Goal: Task Accomplishment & Management: Manage account settings

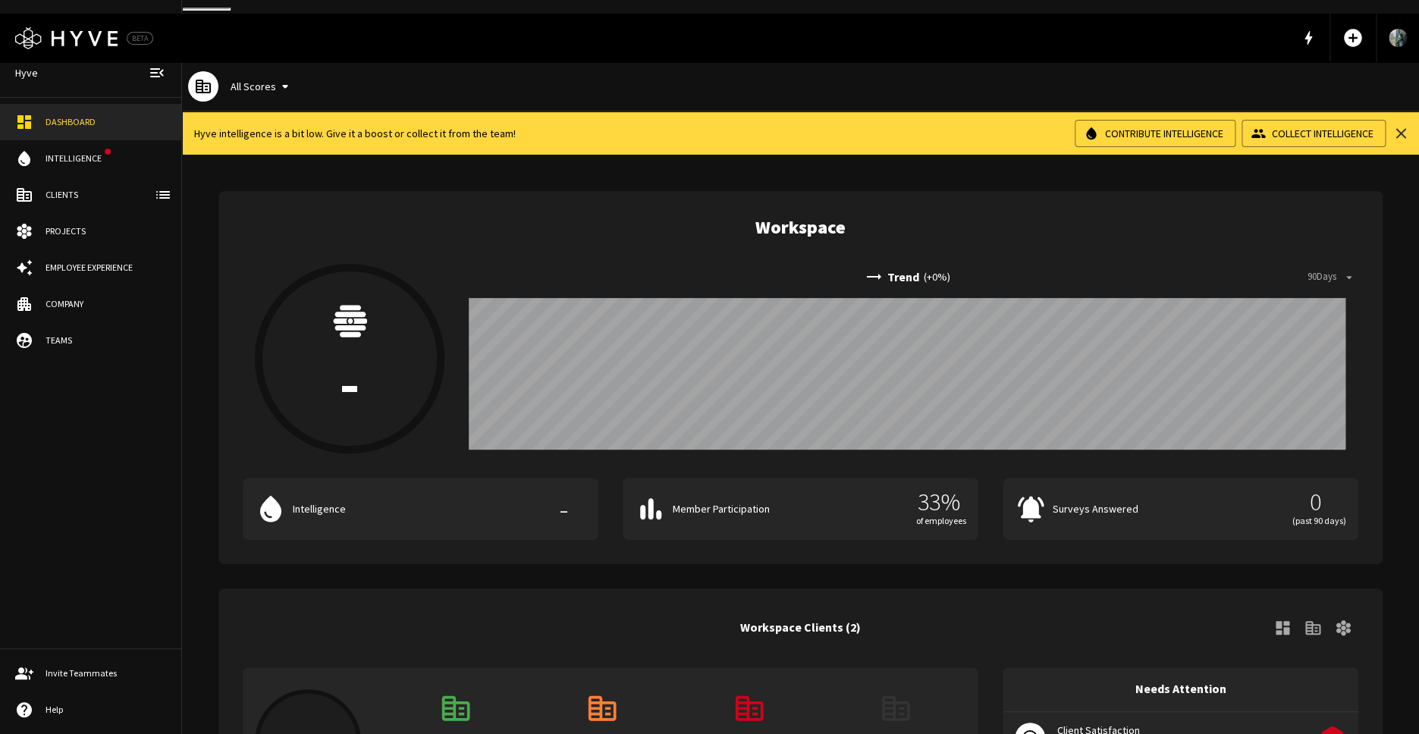
click at [88, 224] on link "Projects" at bounding box center [90, 231] width 181 height 36
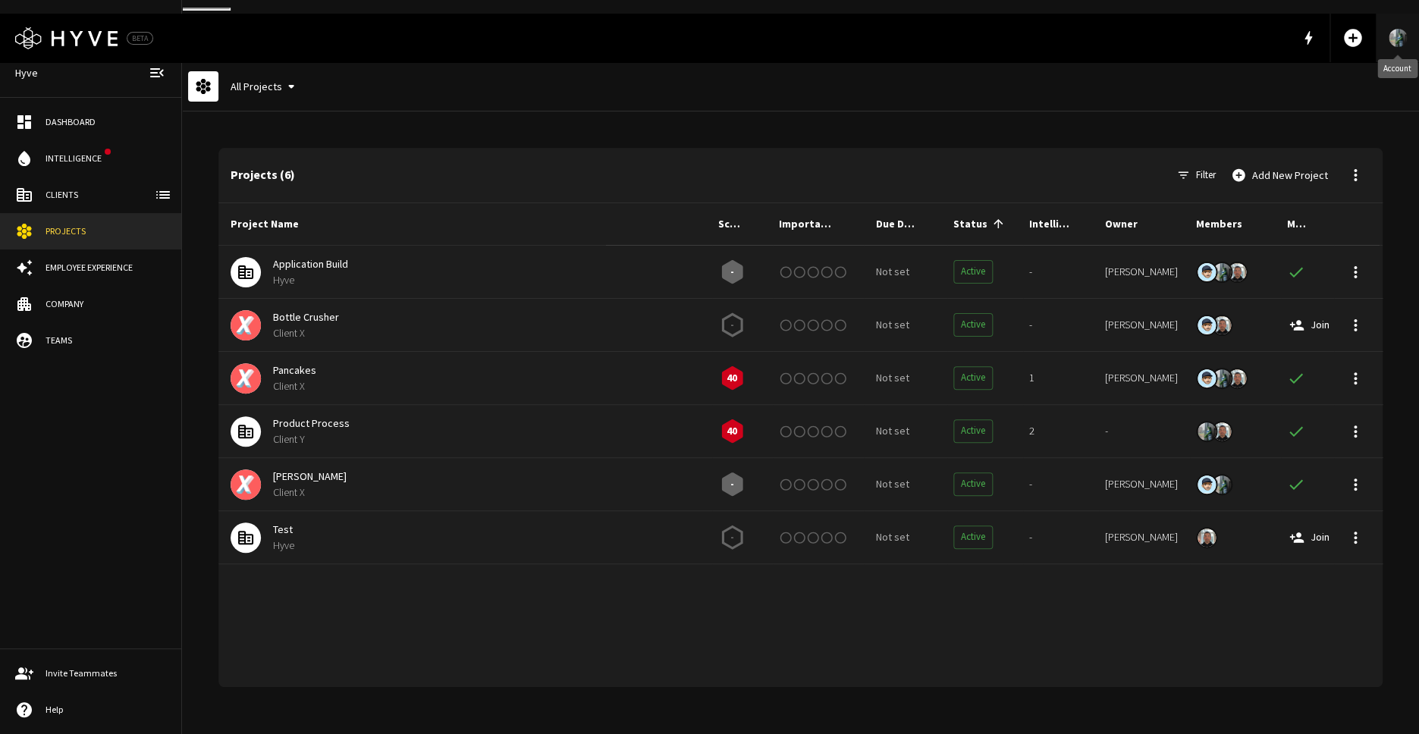
click at [1403, 27] on img "Account" at bounding box center [1398, 38] width 18 height 24
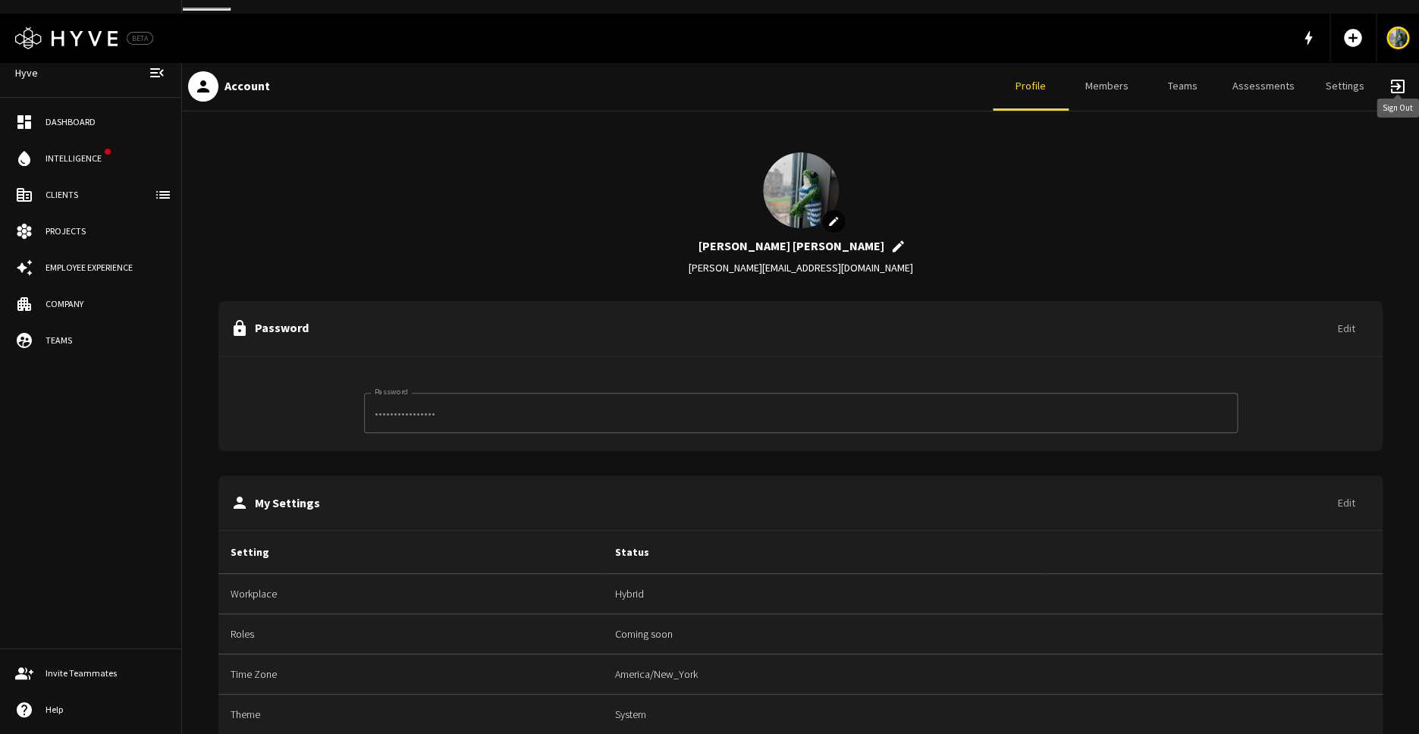
click at [1396, 77] on span "exit_to_app" at bounding box center [1398, 86] width 18 height 18
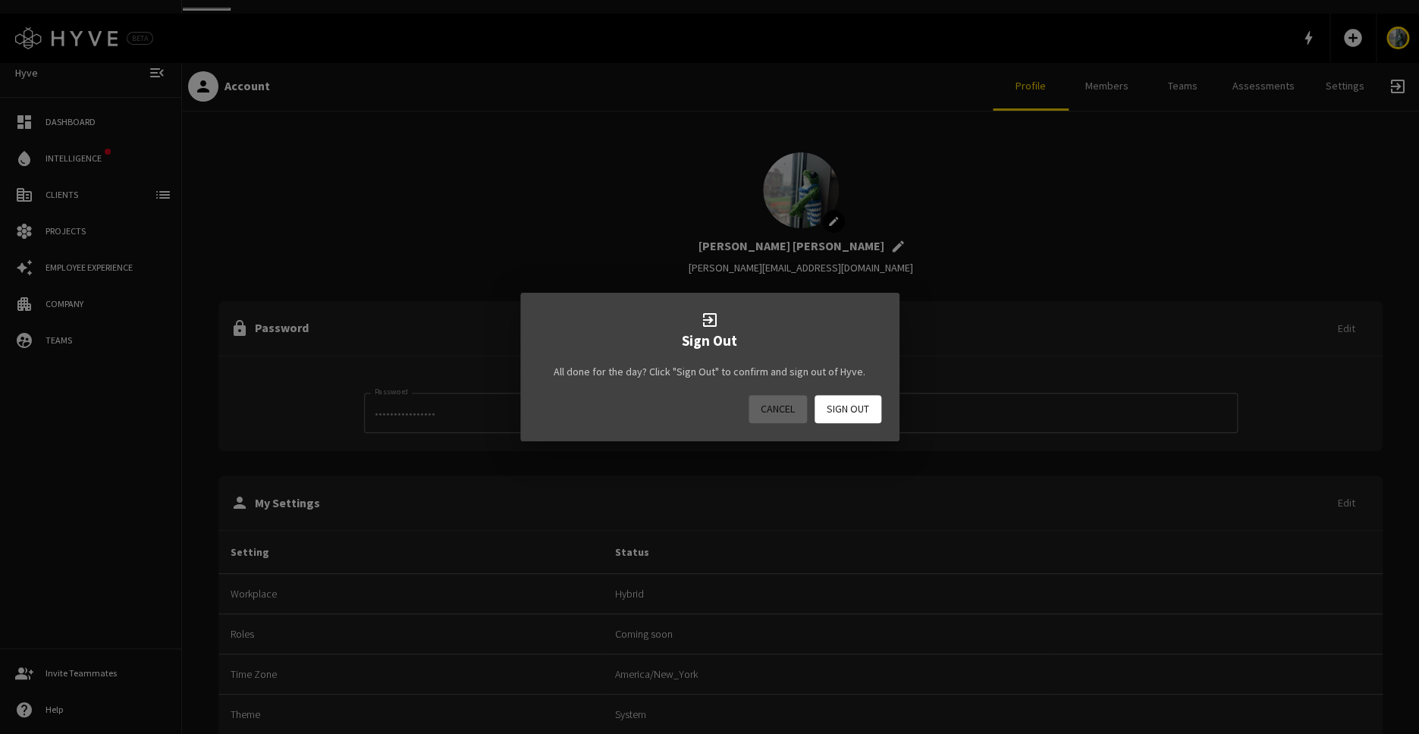
click at [848, 426] on div "Cancel Sign Out" at bounding box center [709, 418] width 379 height 46
click at [850, 412] on button "Sign Out" at bounding box center [848, 409] width 67 height 28
